Goal: Information Seeking & Learning: Find specific fact

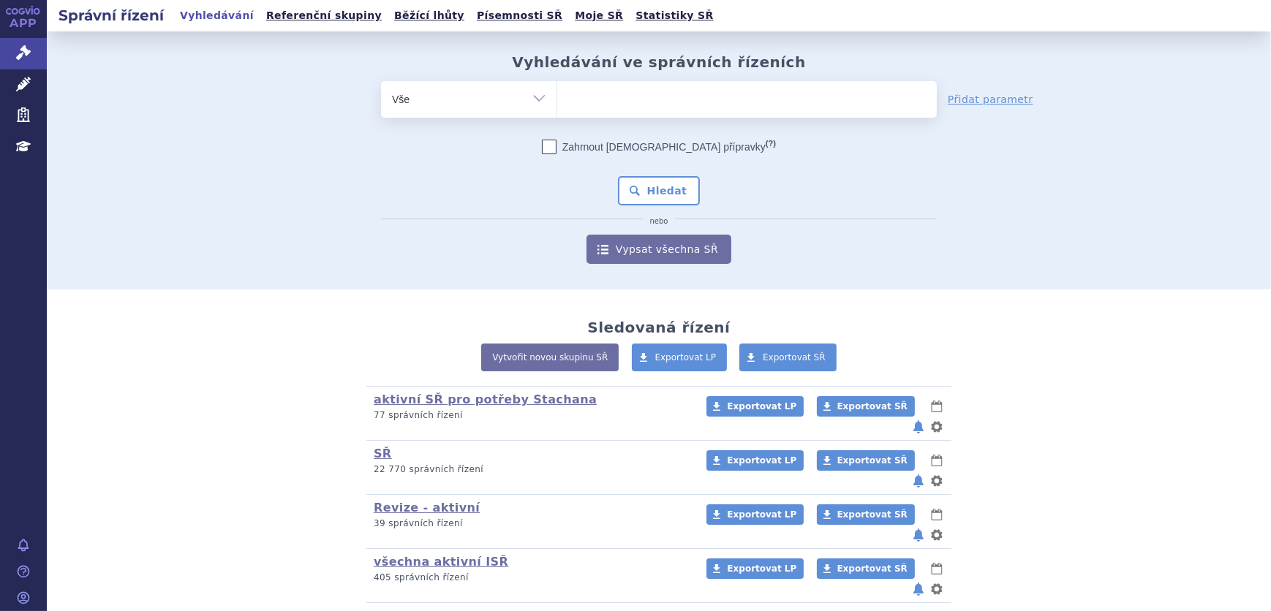
click at [628, 95] on ul at bounding box center [746, 96] width 379 height 31
click at [557, 95] on select at bounding box center [556, 98] width 1 height 37
type input "be"
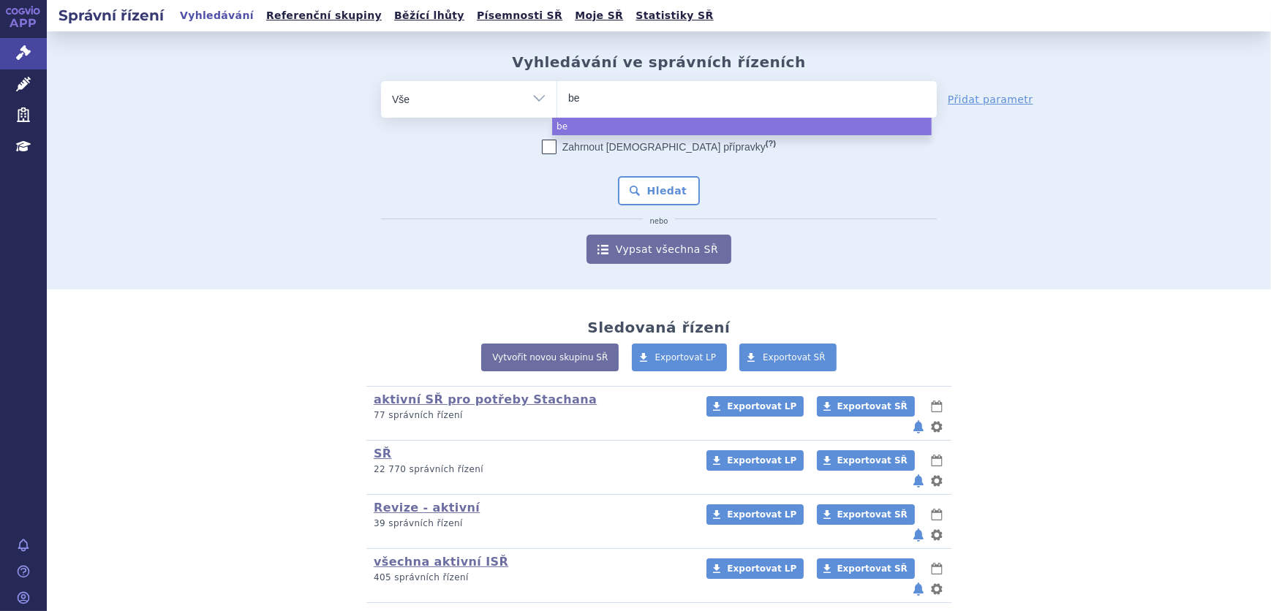
type input "ber"
type input "bero"
type input "beromu"
type input "beromun"
select select "beromun"
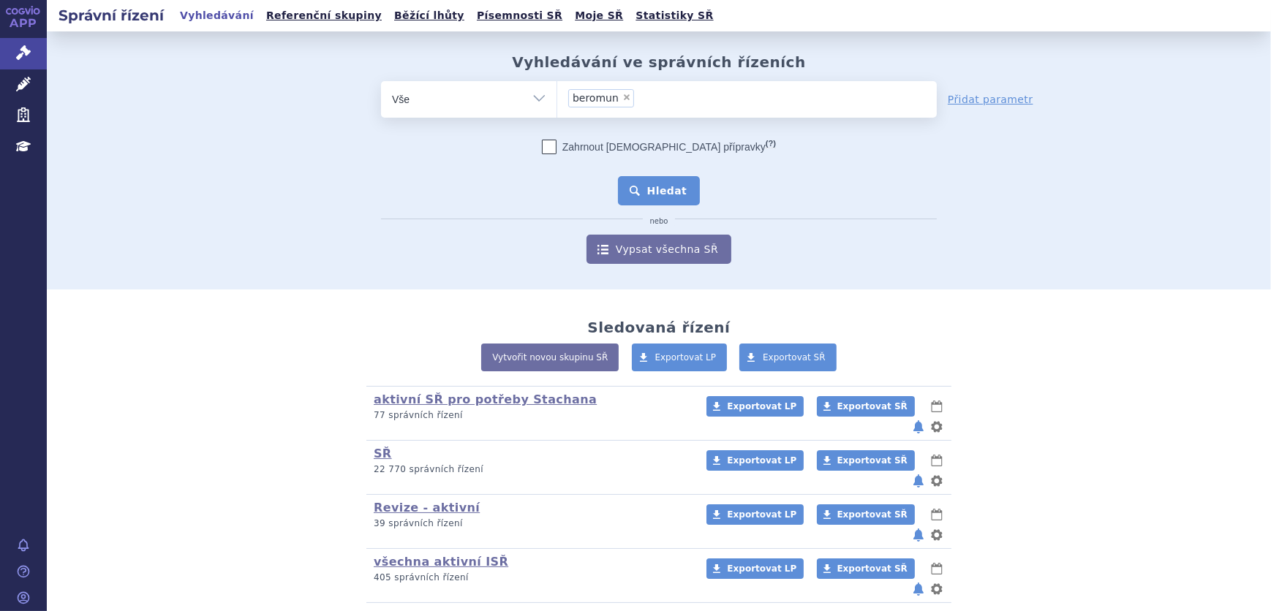
click at [679, 200] on button "Hledat" at bounding box center [659, 190] width 83 height 29
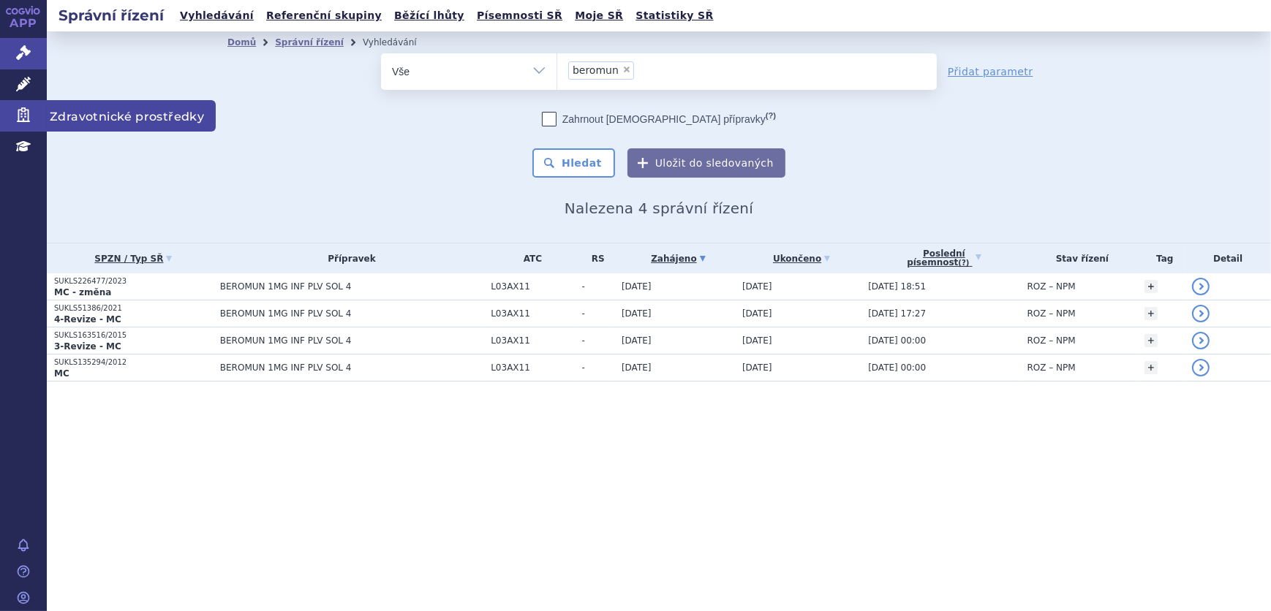
click at [13, 100] on link "Zdravotnické prostředky" at bounding box center [23, 115] width 47 height 31
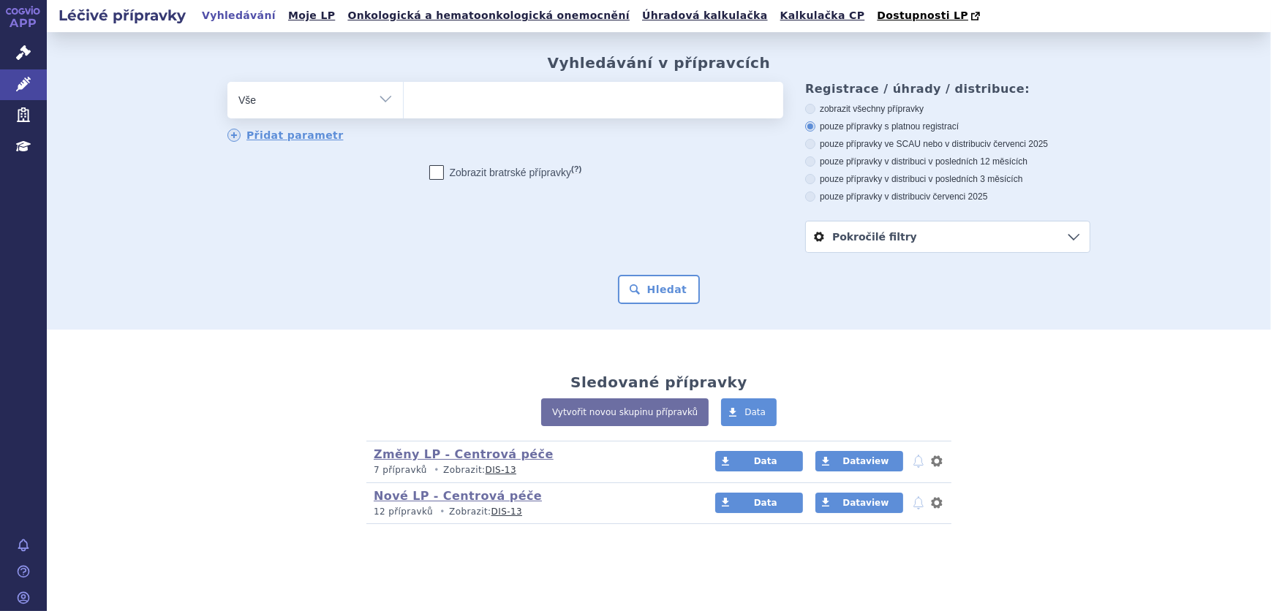
click at [519, 97] on ul at bounding box center [593, 97] width 379 height 31
click at [404, 97] on select at bounding box center [403, 99] width 1 height 37
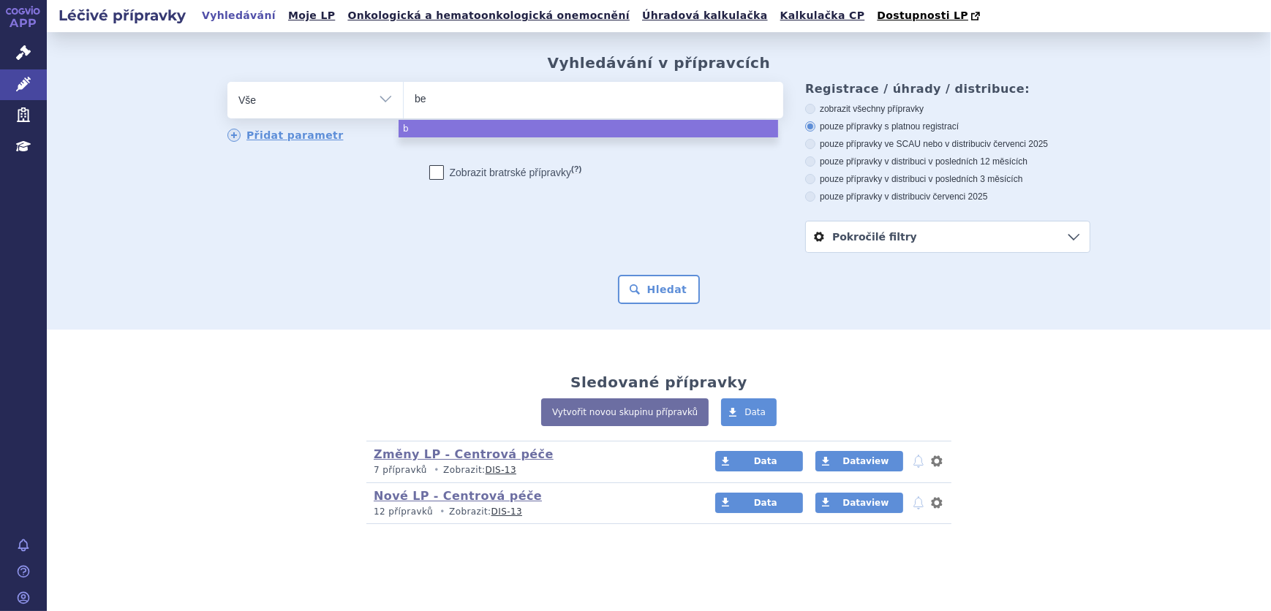
type input "ber"
type input "bero"
type input "berom"
type input "beromun"
select select "beromun"
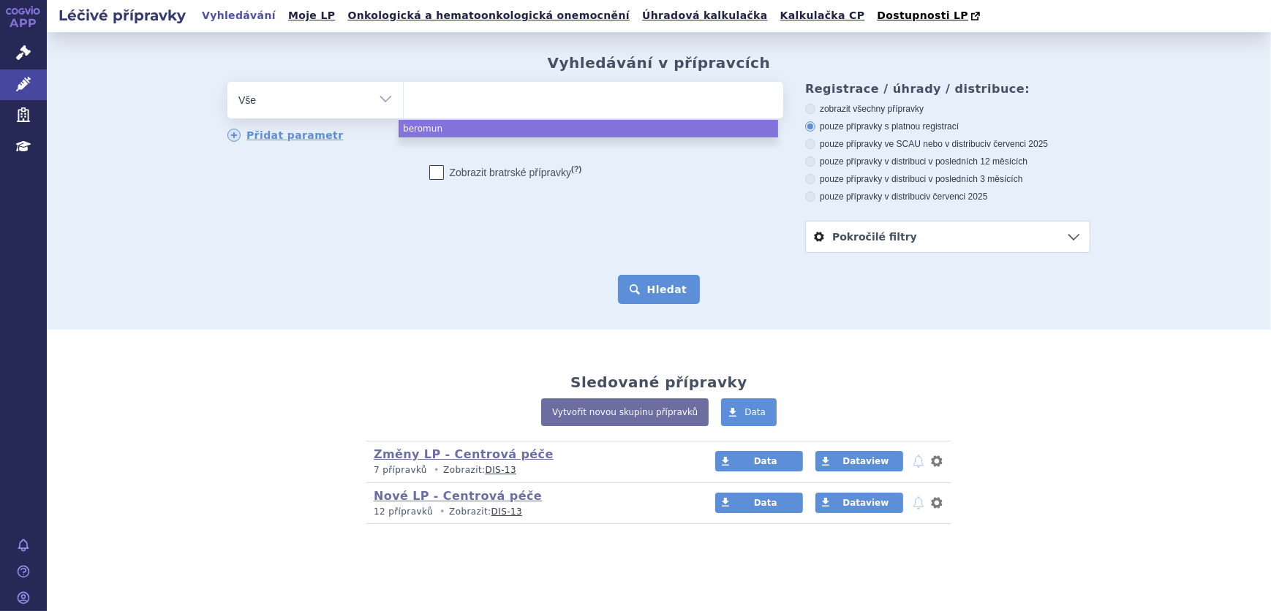
click at [655, 282] on button "Hledat" at bounding box center [659, 289] width 83 height 29
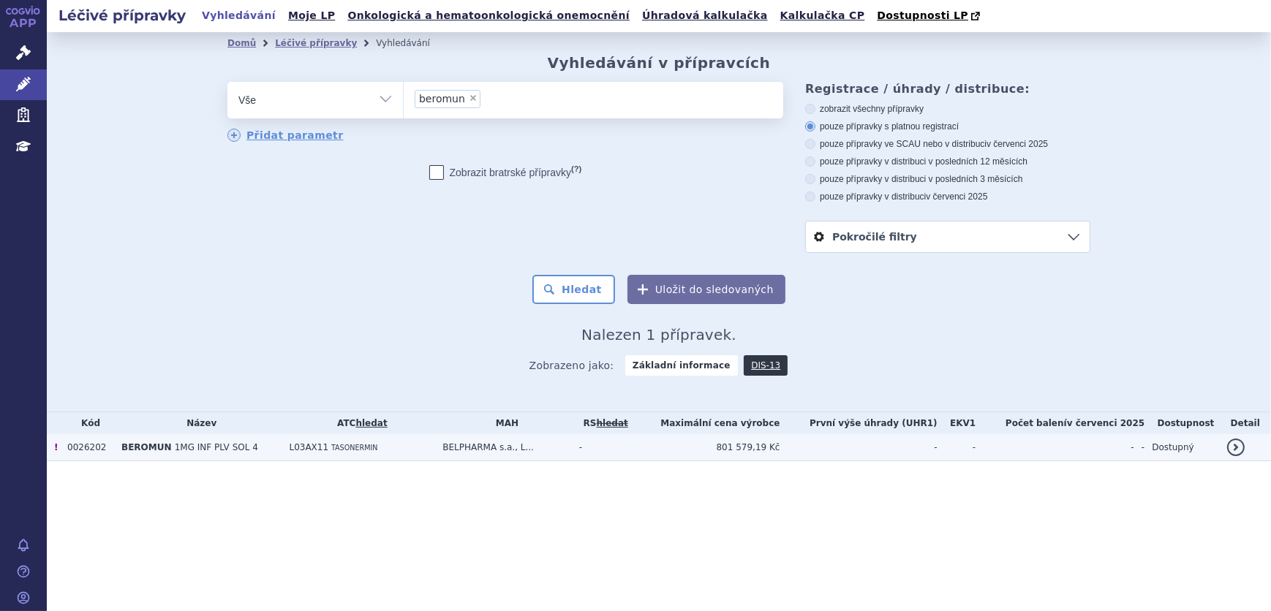
click at [514, 451] on td "BELPHARMA s.a., L..." at bounding box center [503, 447] width 137 height 27
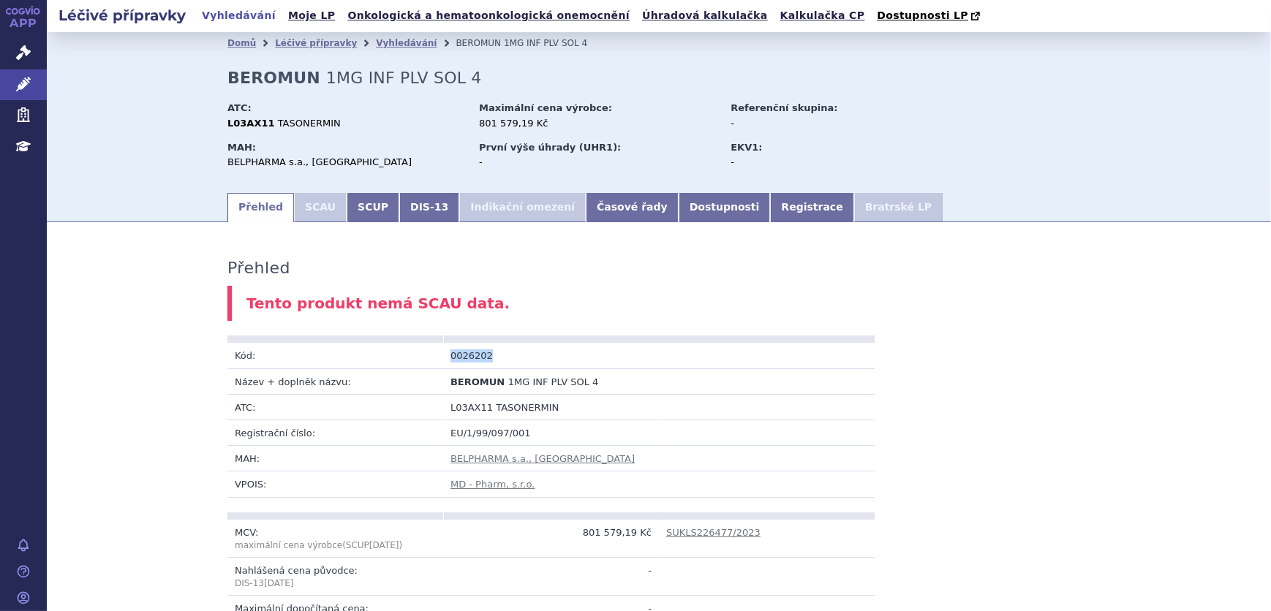
drag, startPoint x: 491, startPoint y: 360, endPoint x: 445, endPoint y: 365, distance: 46.3
click at [445, 365] on td "0026202" at bounding box center [551, 356] width 216 height 26
copy td "0026202"
drag, startPoint x: 446, startPoint y: 382, endPoint x: 493, endPoint y: 385, distance: 46.9
click at [493, 385] on b "BEROMUN" at bounding box center [479, 382] width 58 height 11
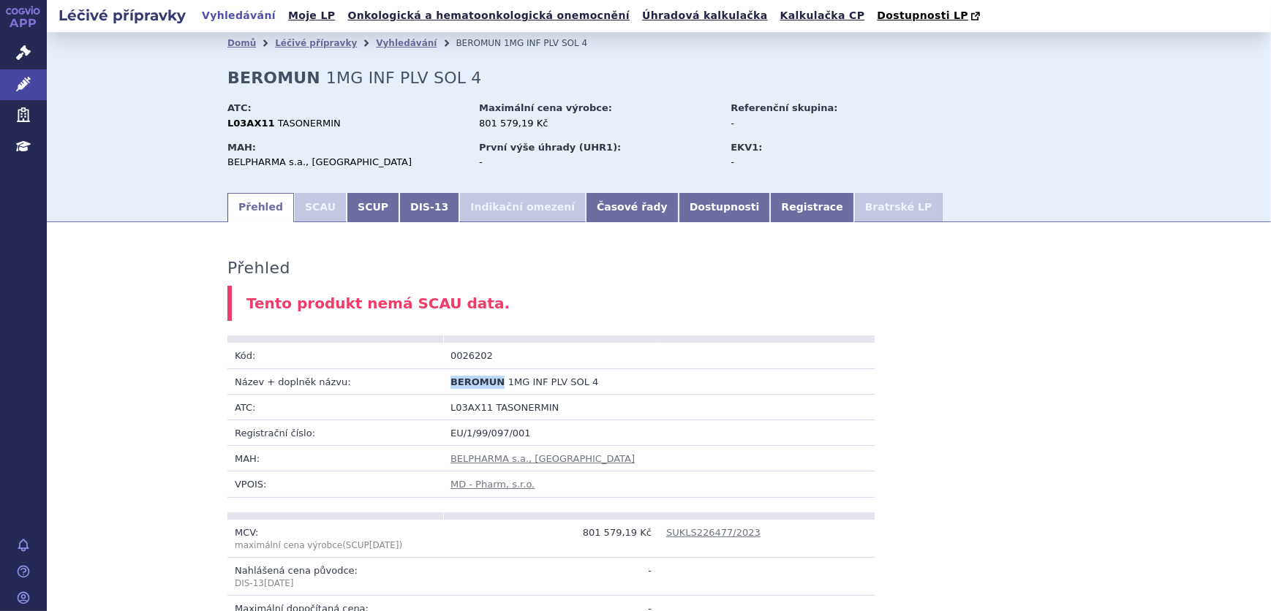
copy span "BEROMUN"
drag, startPoint x: 581, startPoint y: 382, endPoint x: 497, endPoint y: 386, distance: 84.2
click at [497, 386] on td "BEROMUN 1MG INF PLV SOL 4" at bounding box center [551, 382] width 216 height 26
copy span "1MG INF PLV SOL 4"
click at [353, 215] on link "SCUP" at bounding box center [373, 207] width 53 height 29
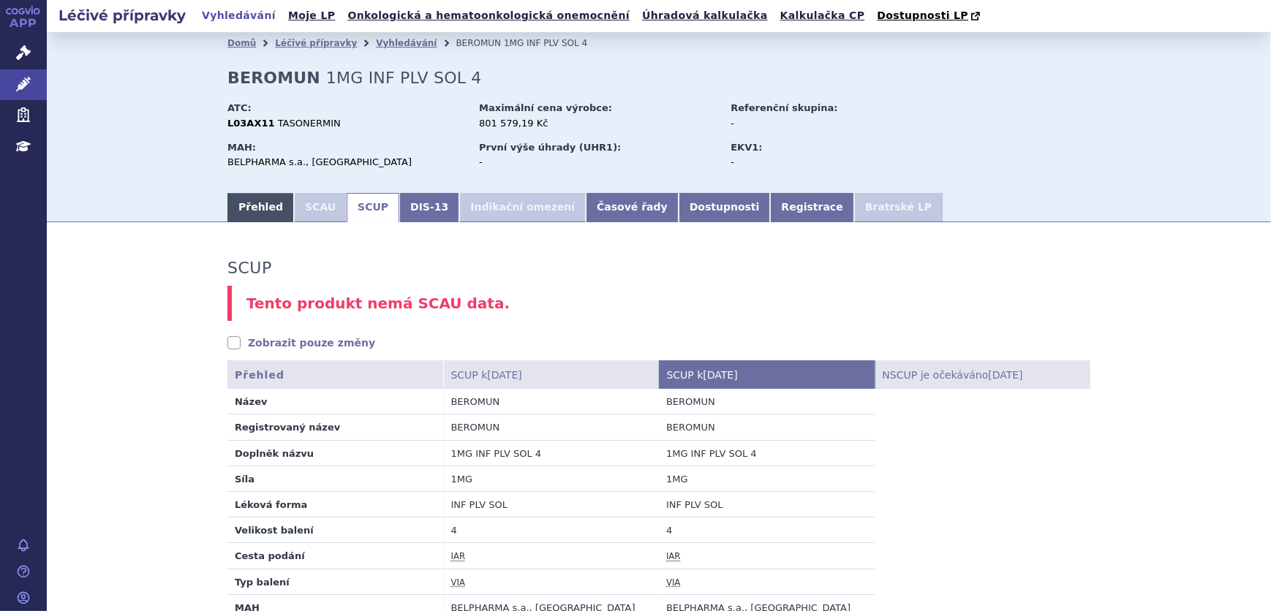
click at [263, 211] on link "Přehled" at bounding box center [260, 207] width 67 height 29
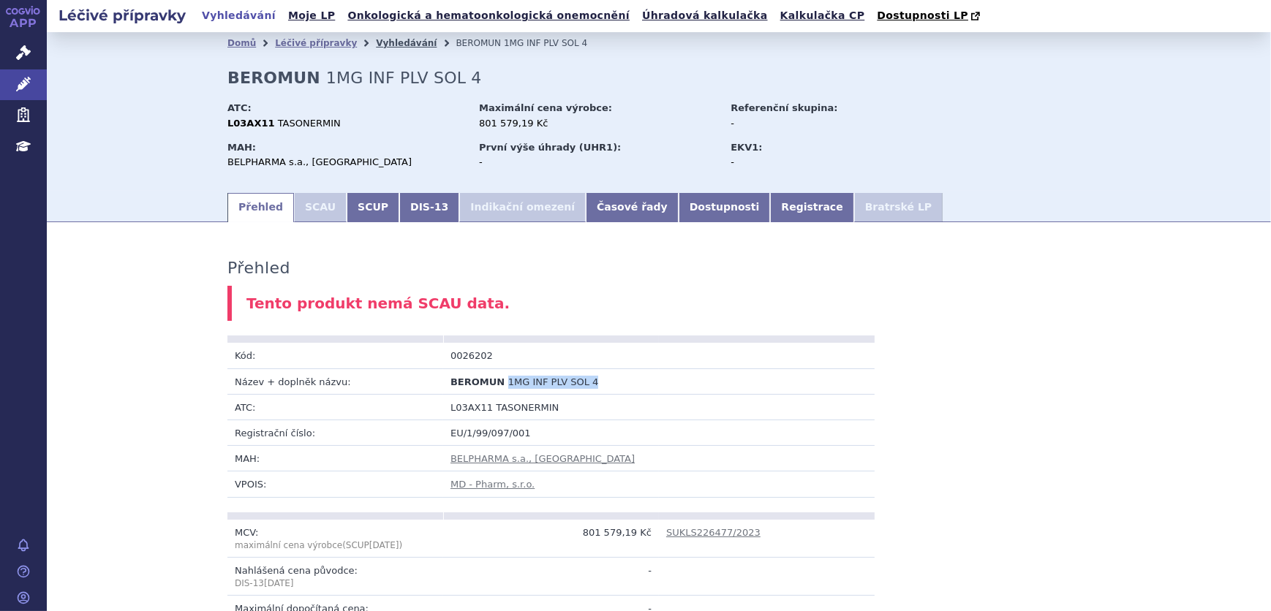
click at [379, 43] on link "Vyhledávání" at bounding box center [406, 43] width 61 height 10
